Goal: Find specific page/section: Find specific page/section

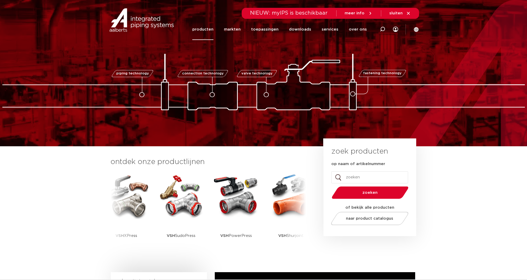
click at [212, 31] on link "producten" at bounding box center [202, 29] width 21 height 21
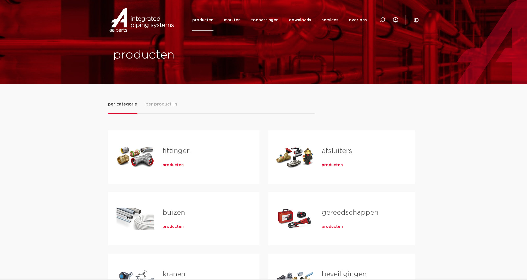
click at [171, 105] on span "per productlijn" at bounding box center [162, 104] width 32 height 6
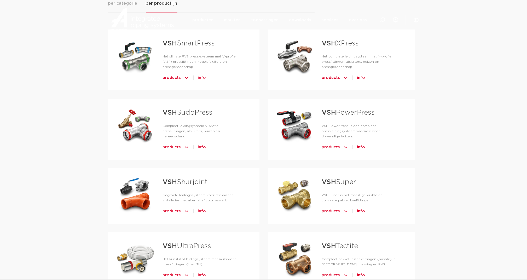
scroll to position [209, 0]
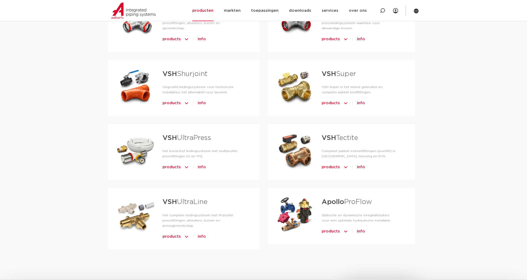
click at [175, 71] on strong "VSH" at bounding box center [169, 74] width 14 height 7
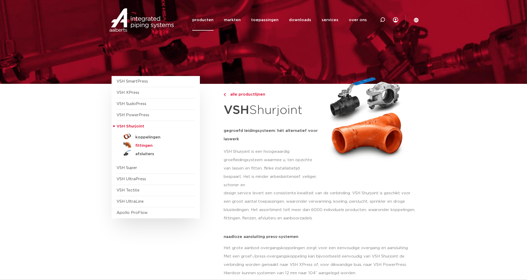
click at [147, 144] on h5 "fittingen" at bounding box center [162, 145] width 52 height 5
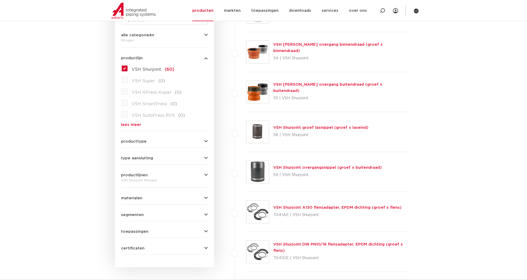
scroll to position [78, 0]
